Goal: Task Accomplishment & Management: Use online tool/utility

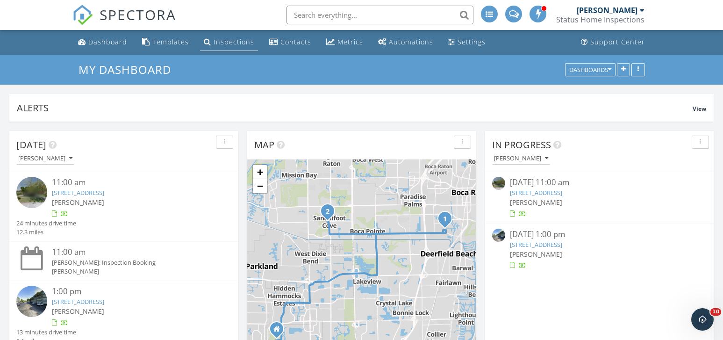
click at [221, 43] on div "Inspections" at bounding box center [234, 41] width 41 height 9
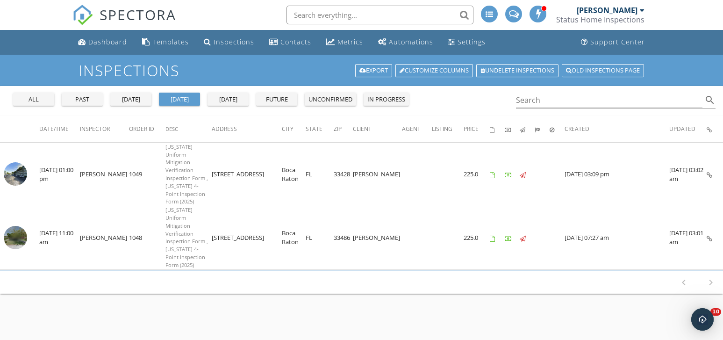
click at [47, 96] on div "all" at bounding box center [34, 99] width 34 height 9
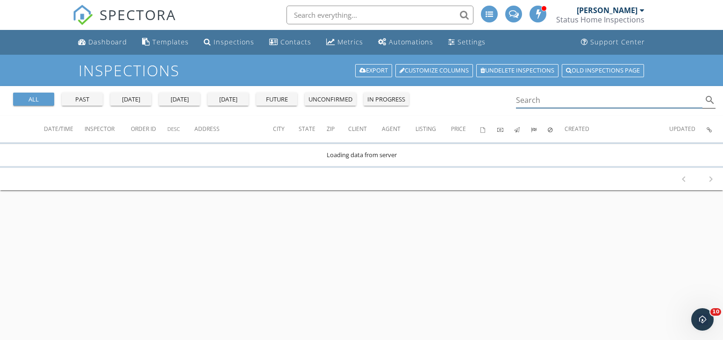
click at [530, 100] on input "Search" at bounding box center [609, 100] width 187 height 15
click at [397, 14] on input "text" at bounding box center [379, 15] width 187 height 19
click at [710, 100] on icon "search" at bounding box center [709, 99] width 11 height 11
click at [534, 100] on input "954 461 3234" at bounding box center [609, 100] width 187 height 15
click at [545, 101] on input "954461 3234" at bounding box center [609, 100] width 187 height 15
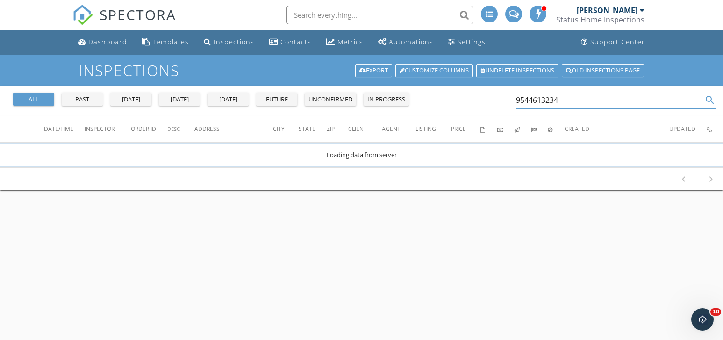
click at [568, 100] on input "9544613234" at bounding box center [609, 100] width 187 height 15
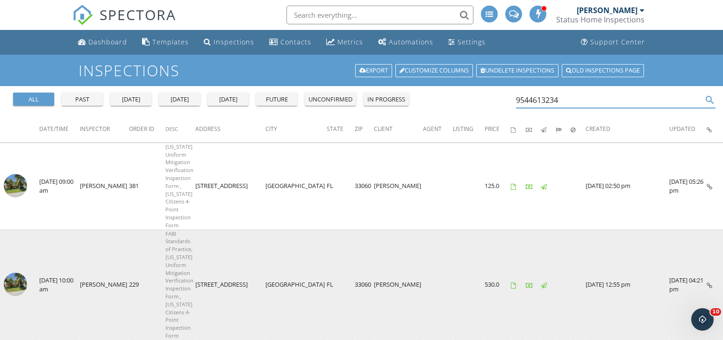
type input "9544613234"
click at [19, 272] on img at bounding box center [15, 283] width 23 height 23
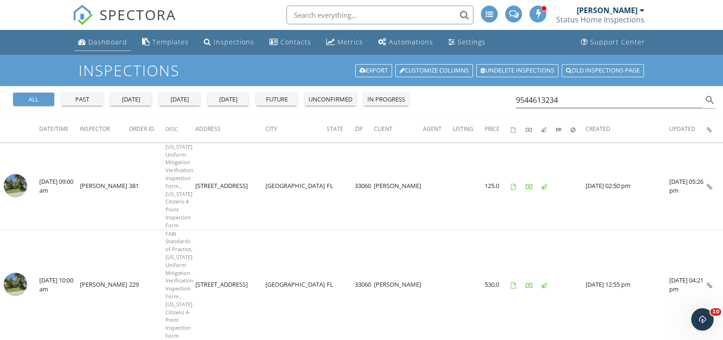
click at [101, 40] on div "Dashboard" at bounding box center [107, 41] width 39 height 9
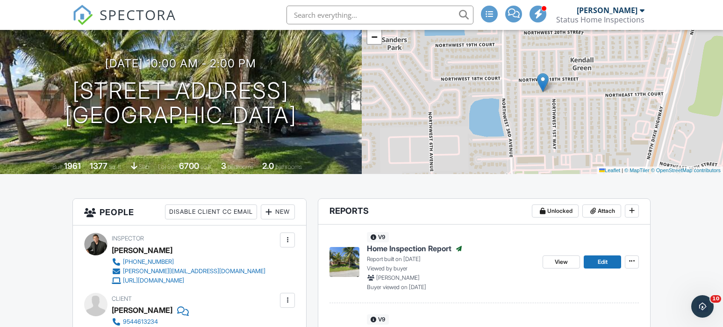
scroll to position [142, 0]
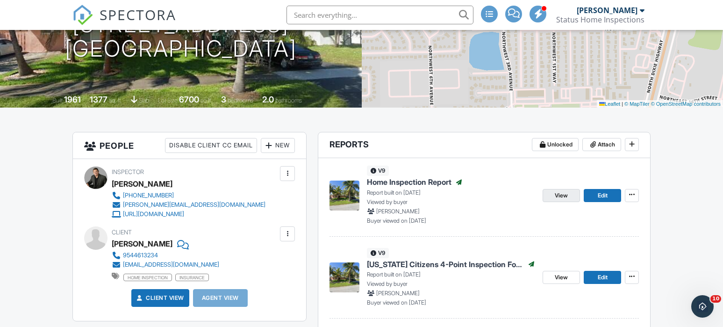
click at [565, 194] on span "View" at bounding box center [561, 195] width 13 height 9
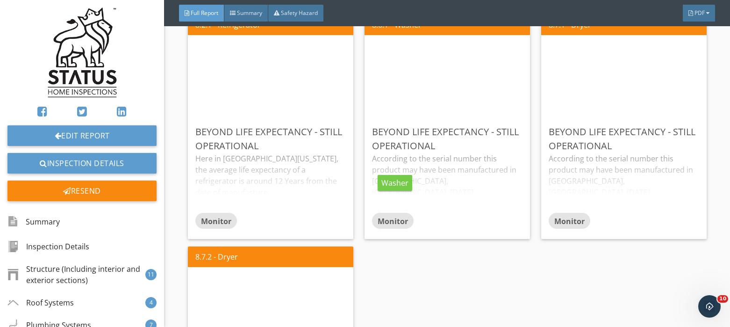
scroll to position [5272, 0]
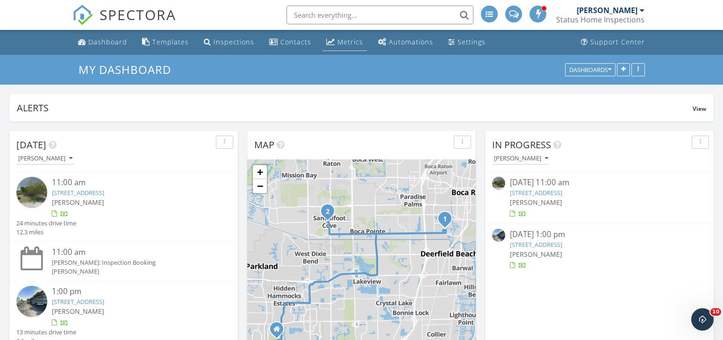
click at [337, 40] on div "Metrics" at bounding box center [350, 41] width 26 height 9
